Goal: Find specific page/section: Find specific page/section

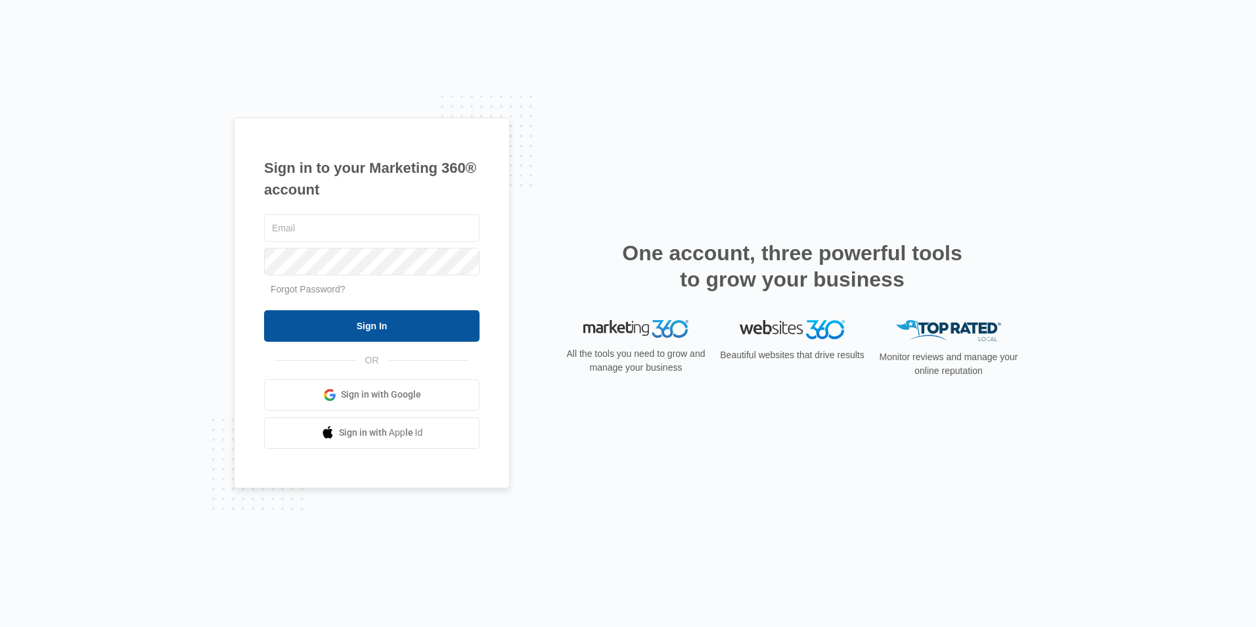
type input "[EMAIL_ADDRESS][DOMAIN_NAME]"
click at [447, 326] on input "Sign In" at bounding box center [372, 326] width 216 height 32
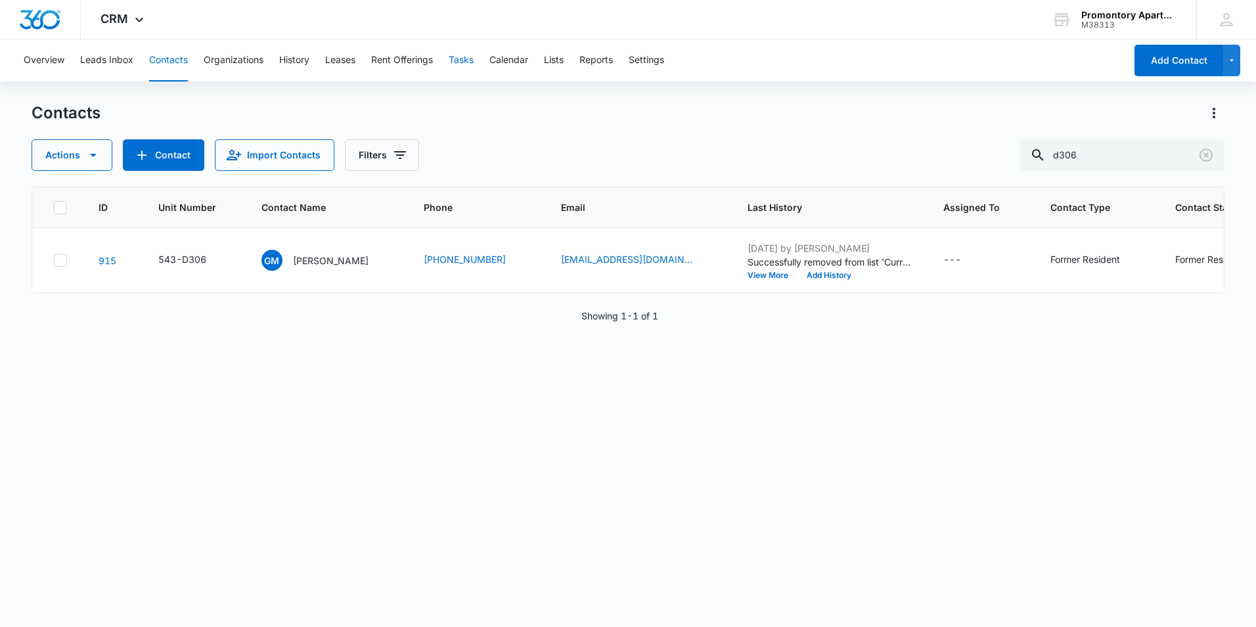
click at [458, 67] on button "Tasks" at bounding box center [461, 60] width 25 height 42
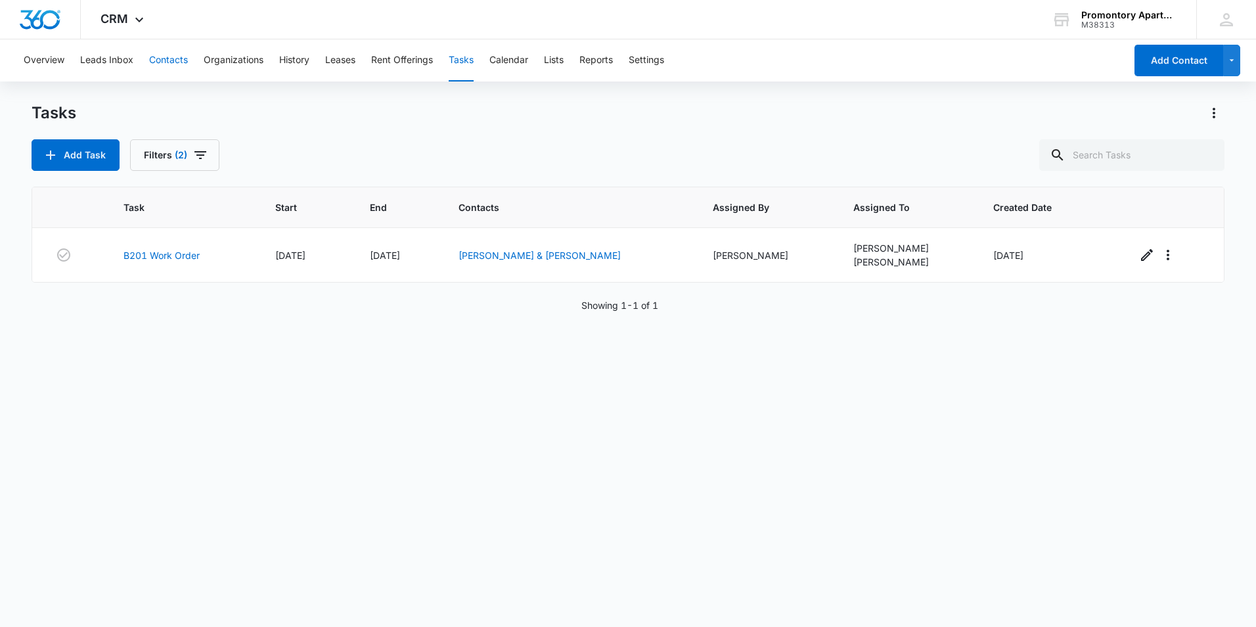
click at [173, 63] on button "Contacts" at bounding box center [168, 60] width 39 height 42
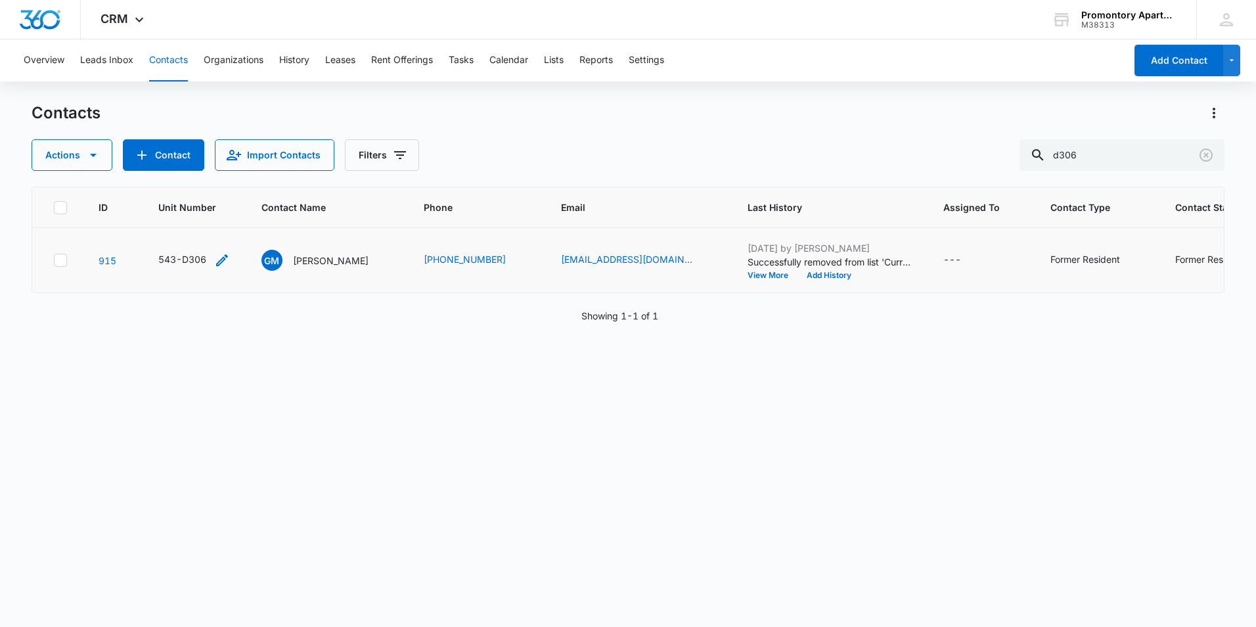
click at [169, 262] on div "543-D306" at bounding box center [182, 259] width 48 height 14
click at [116, 260] on link "915" at bounding box center [108, 260] width 18 height 11
